Goal: Information Seeking & Learning: Check status

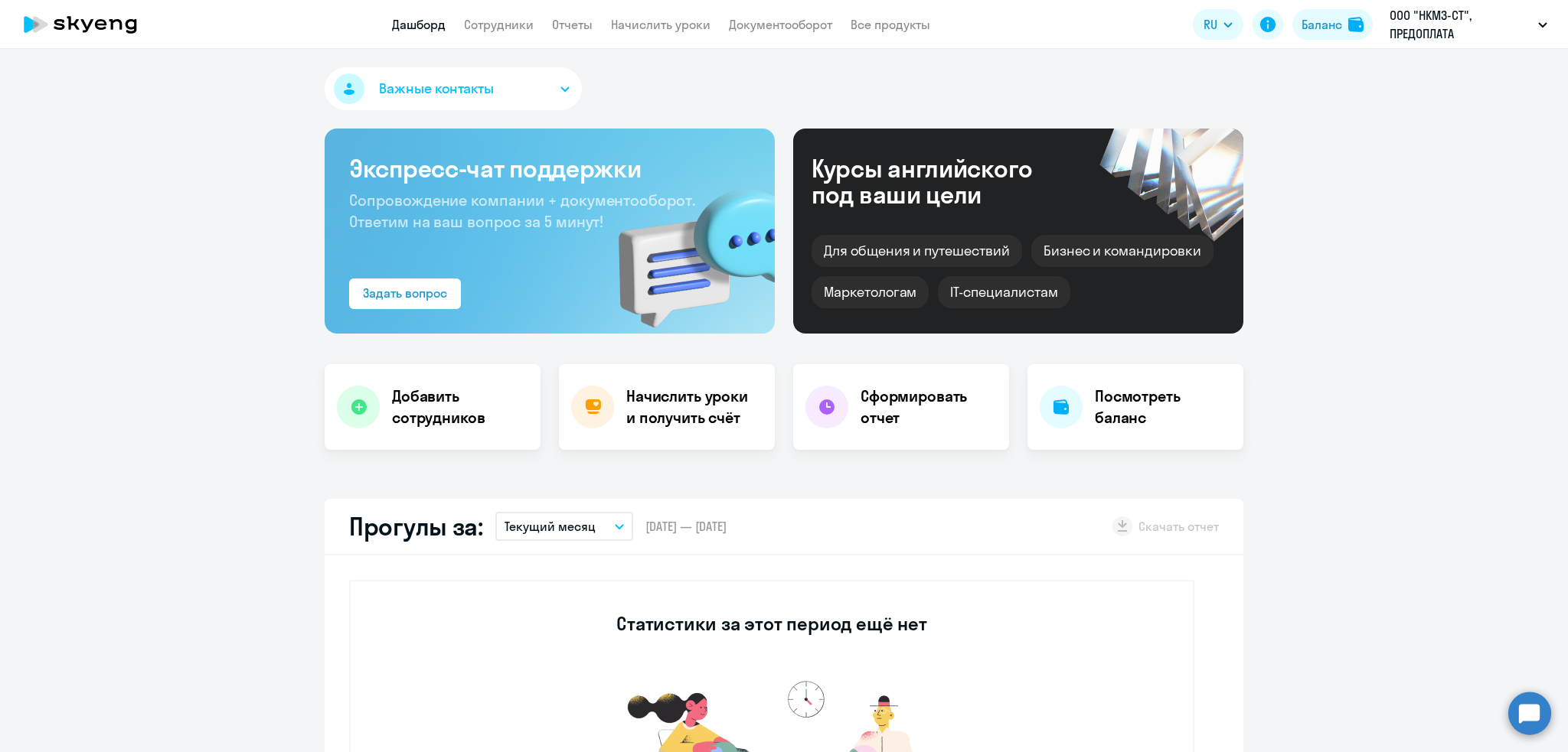
select select "30"
click at [1155, 391] on h4 "Посмотреть баланс" at bounding box center [1162, 407] width 136 height 43
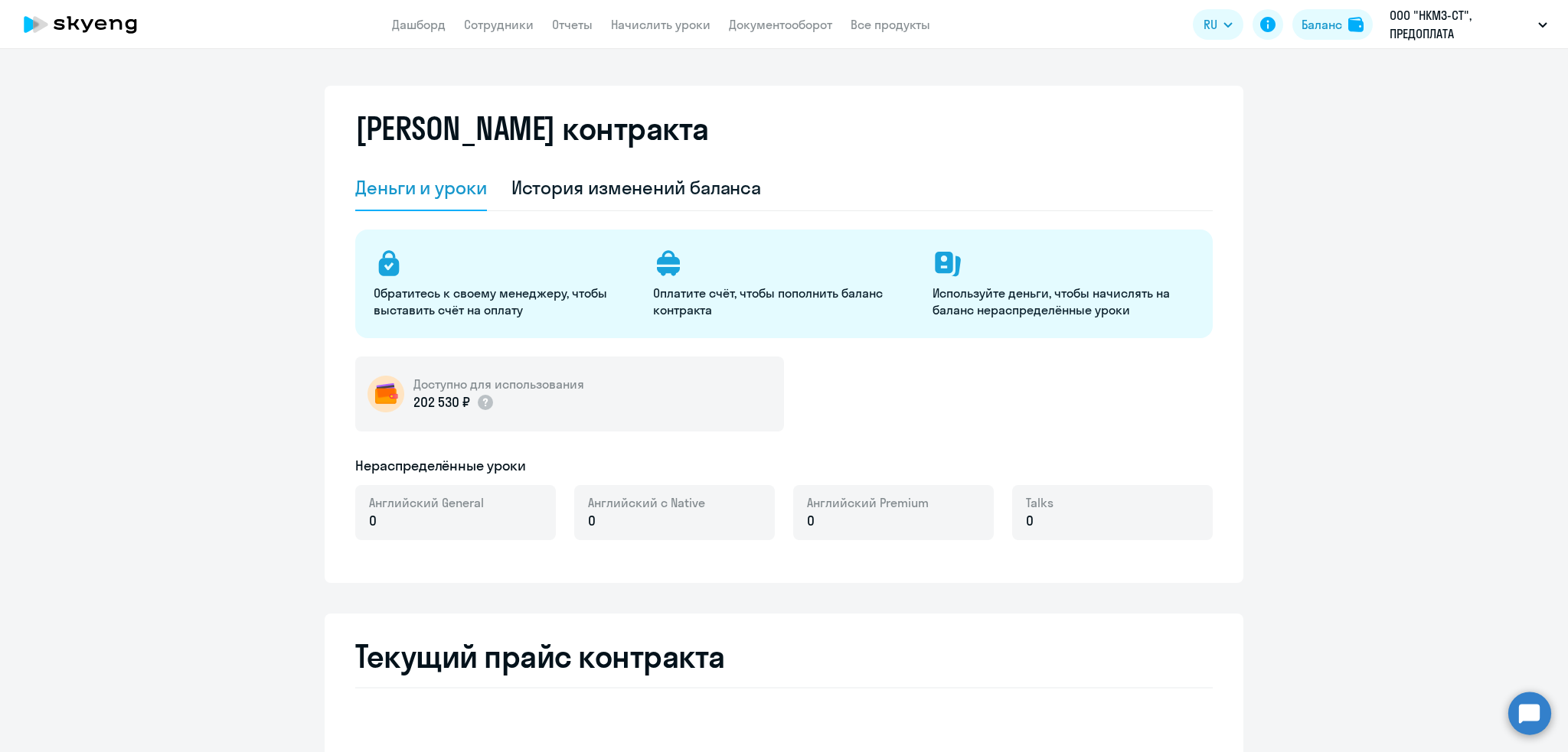
select select "english_adult_not_native_speaker"
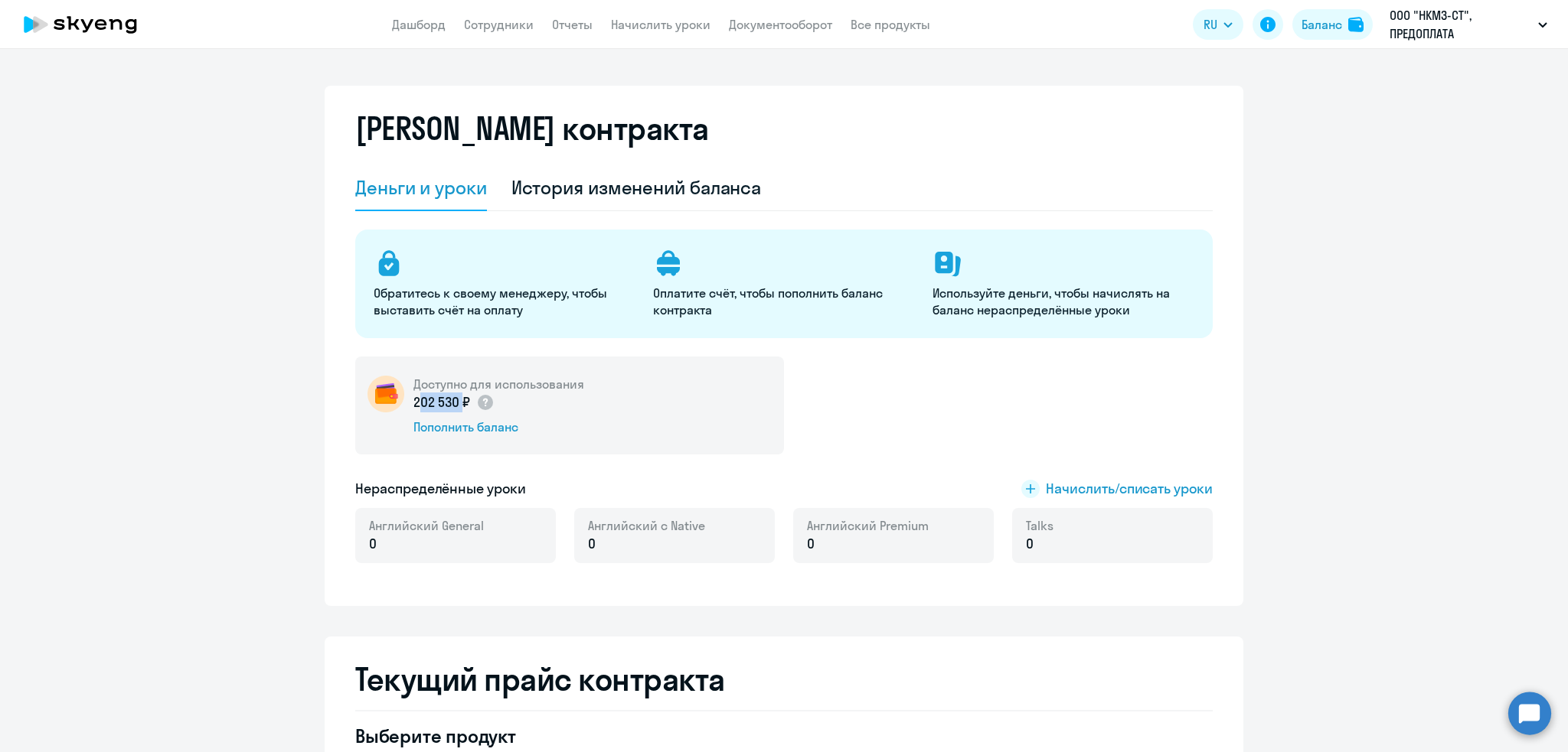
drag, startPoint x: 405, startPoint y: 401, endPoint x: 452, endPoint y: 402, distance: 47.0
click at [452, 402] on div "Доступно для использования 202 530 ₽ Пополнить баланс" at bounding box center [570, 406] width 429 height 98
copy p "202 530"
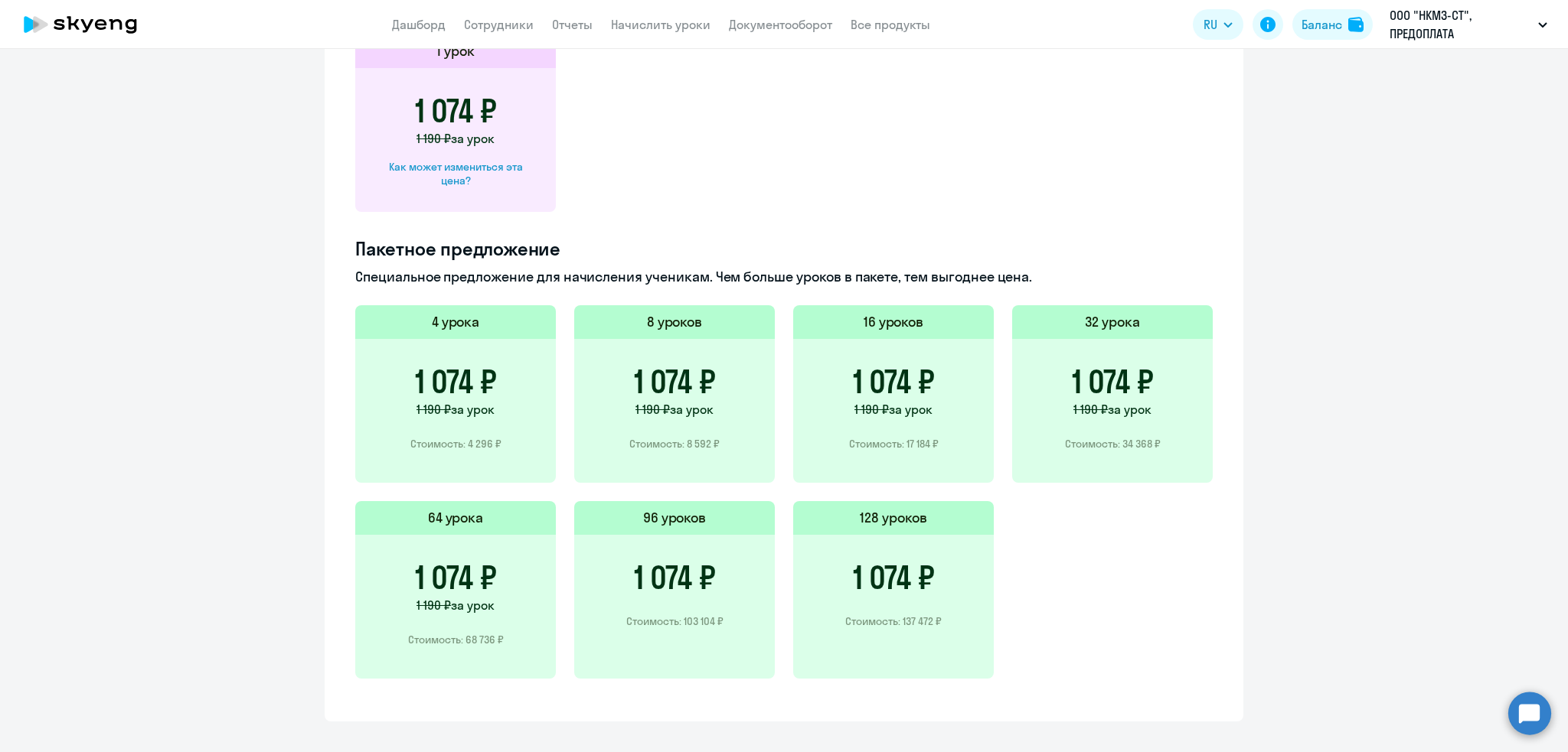
scroll to position [883, 0]
